Goal: Transaction & Acquisition: Purchase product/service

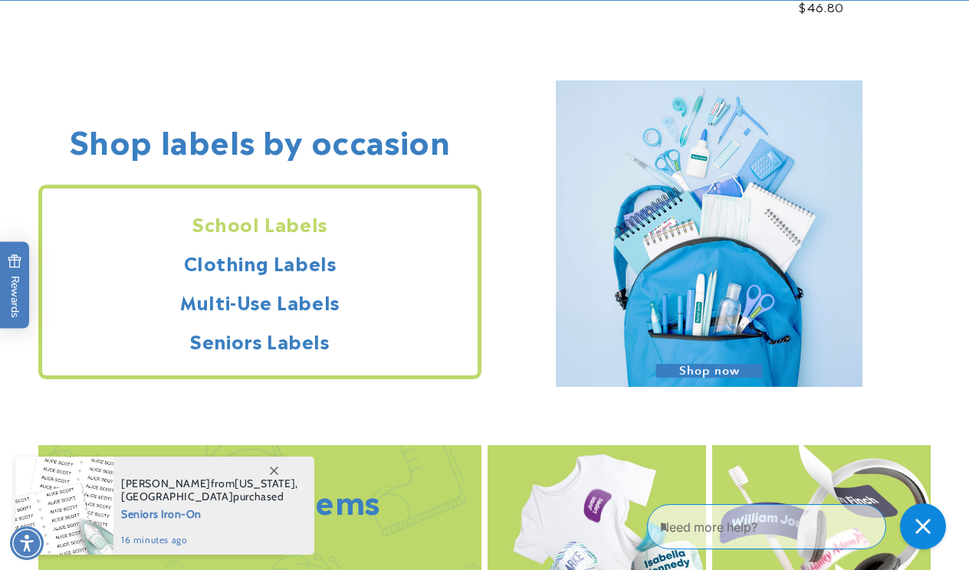
scroll to position [1262, 0]
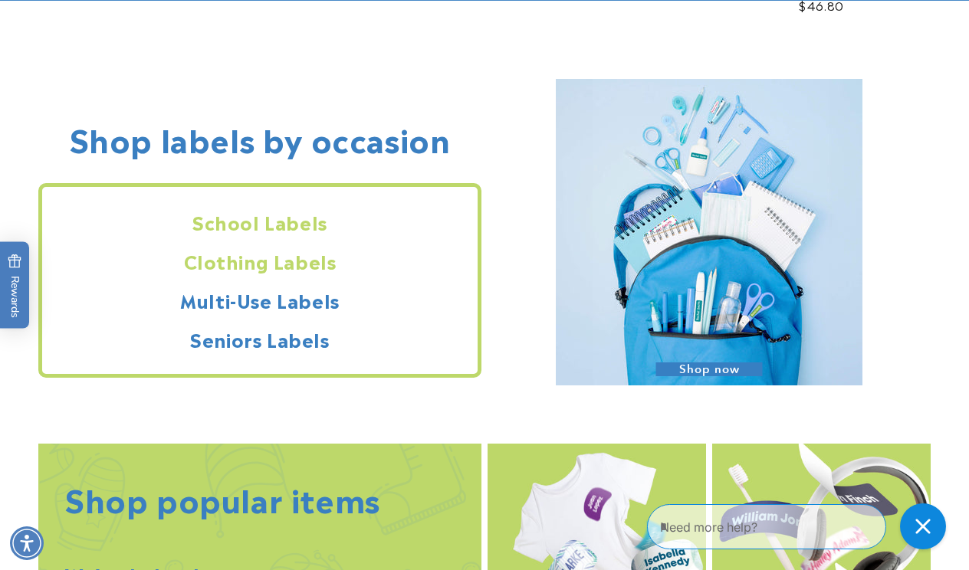
click at [314, 261] on h2 "Clothing Labels" at bounding box center [259, 261] width 435 height 24
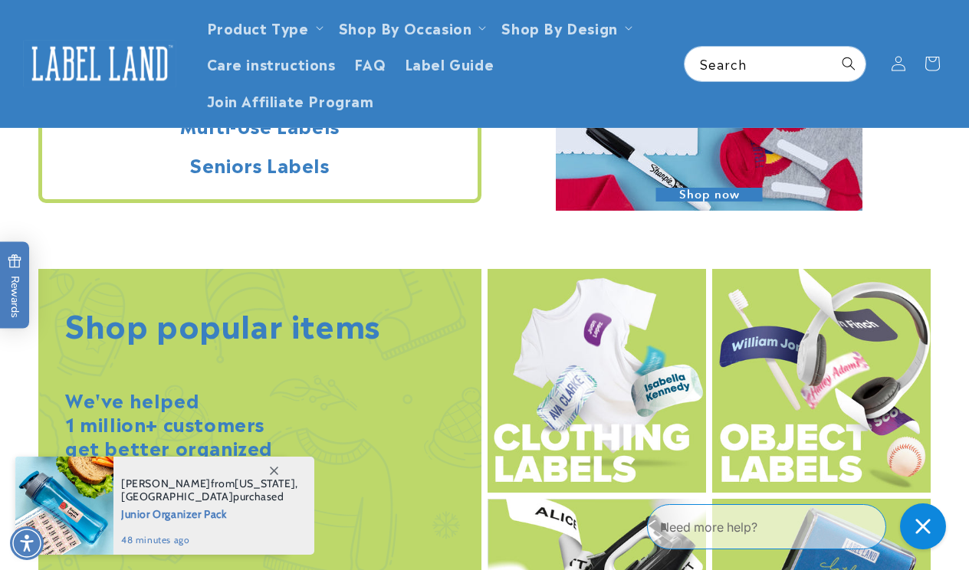
scroll to position [1437, 0]
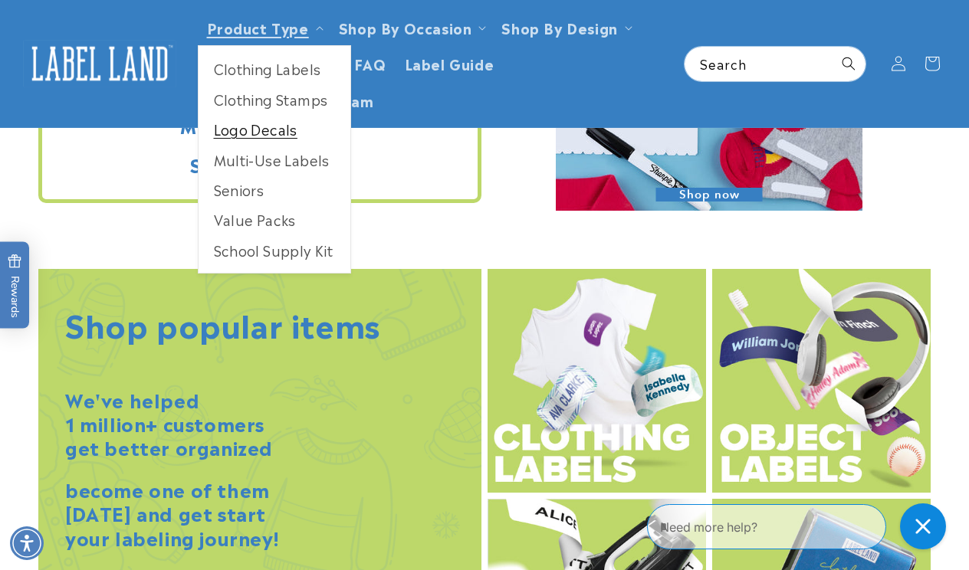
click at [275, 129] on link "Logo Decals" at bounding box center [275, 129] width 152 height 30
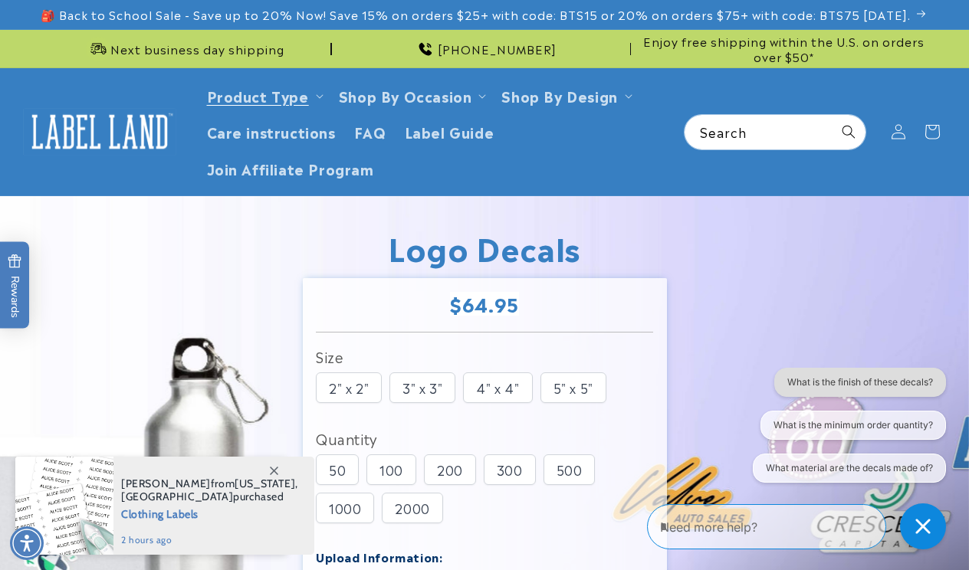
click at [875, 379] on button "What is the finish of these decals?" at bounding box center [860, 382] width 172 height 29
